Goal: Task Accomplishment & Management: Manage account settings

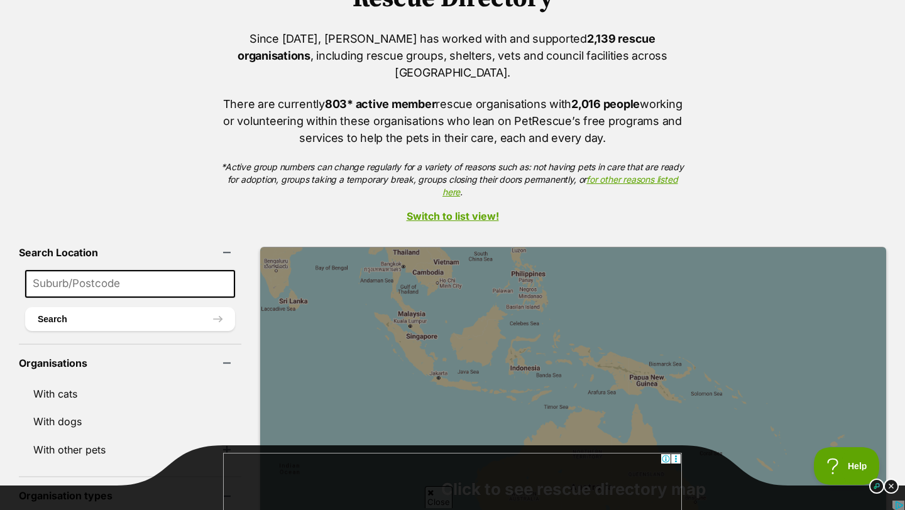
click at [137, 75] on div "Since [DATE], [PERSON_NAME] has worked with and supported 2,139 rescue organisa…" at bounding box center [452, 114] width 905 height 169
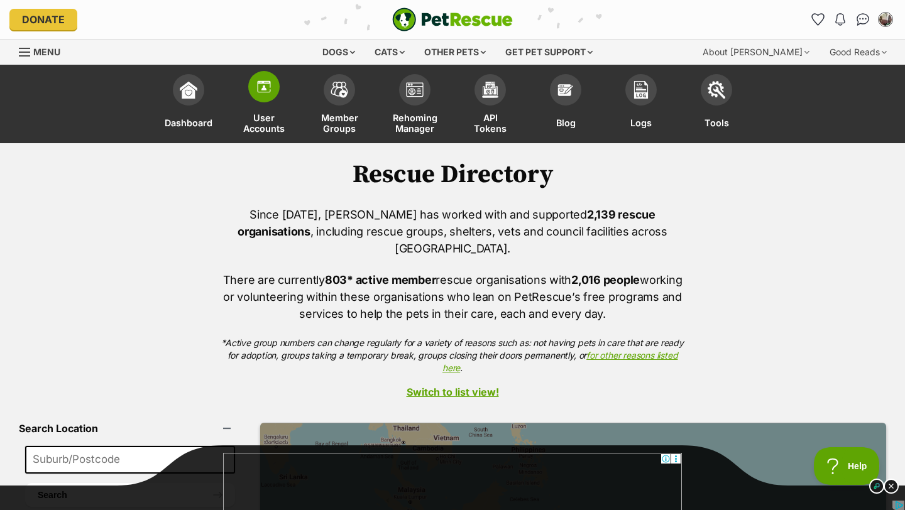
click at [255, 78] on img at bounding box center [264, 87] width 18 height 18
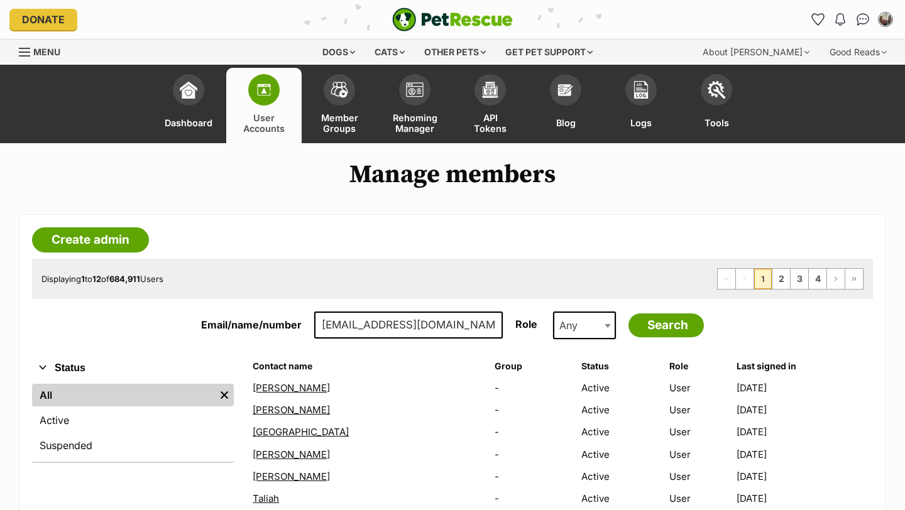
type input "kianamay5@icloud.com"
click at [628, 314] on input "Search" at bounding box center [665, 326] width 75 height 24
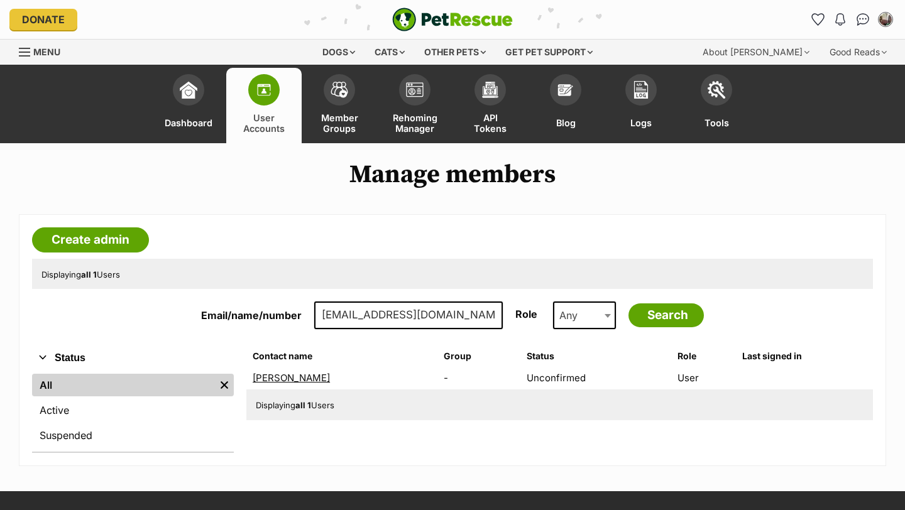
click at [268, 377] on link "[PERSON_NAME]" at bounding box center [291, 378] width 77 height 12
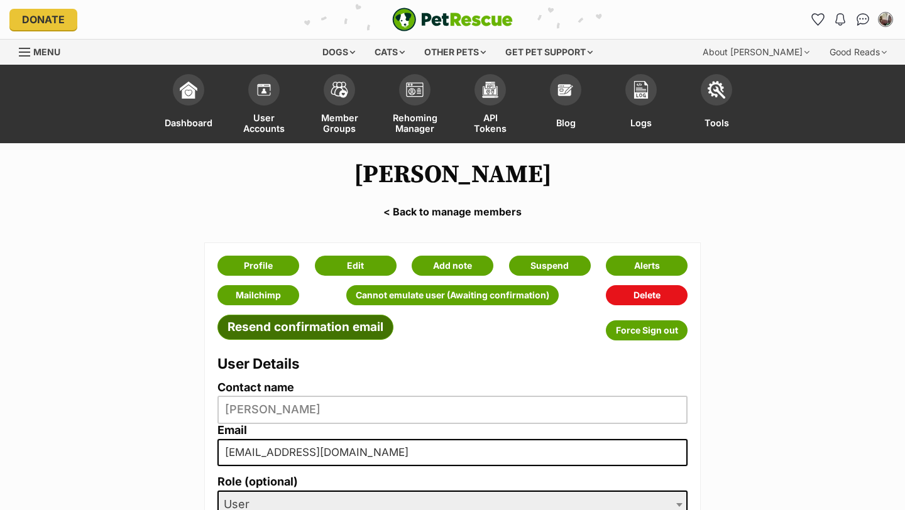
click at [312, 329] on link "Resend confirmation email" at bounding box center [305, 327] width 176 height 25
